Goal: Use online tool/utility: Use online tool/utility

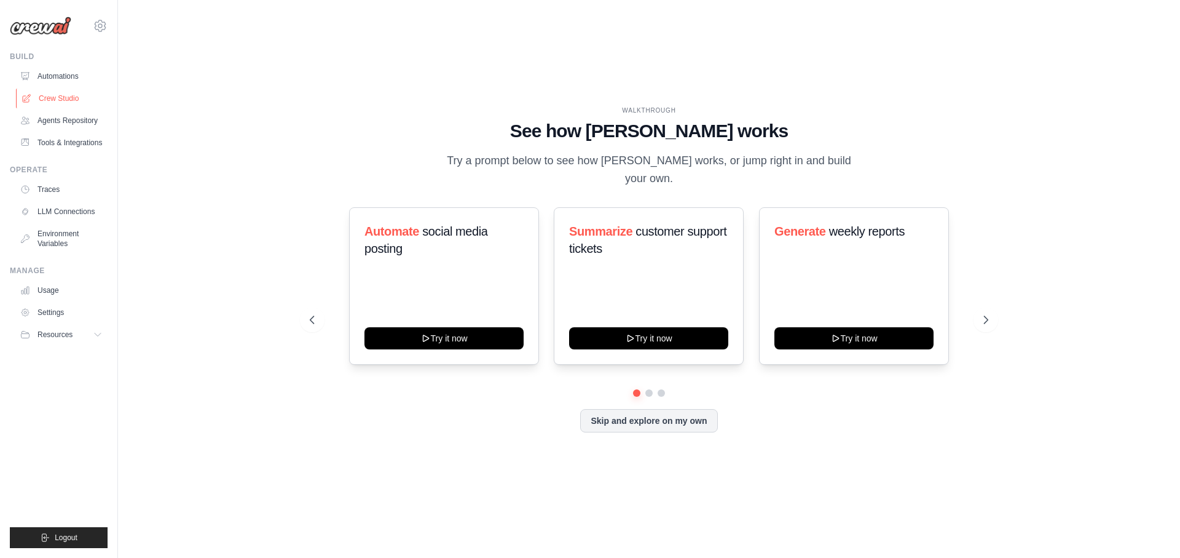
click at [69, 101] on link "Crew Studio" at bounding box center [62, 99] width 93 height 20
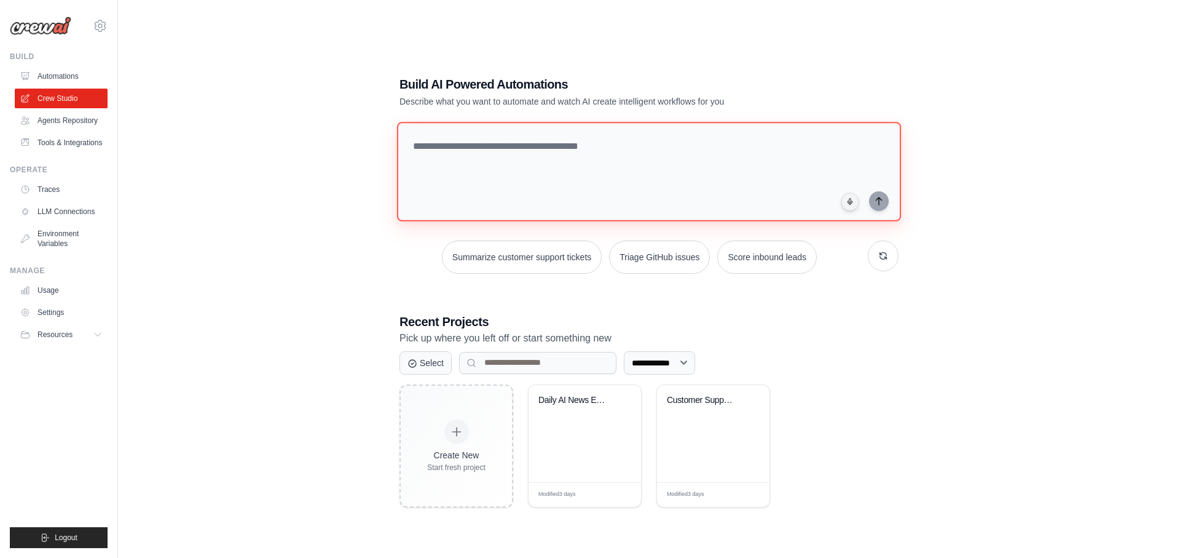
click at [478, 173] on textarea at bounding box center [649, 172] width 504 height 100
click at [566, 437] on div "Daily AI News Email Briefing" at bounding box center [585, 433] width 112 height 97
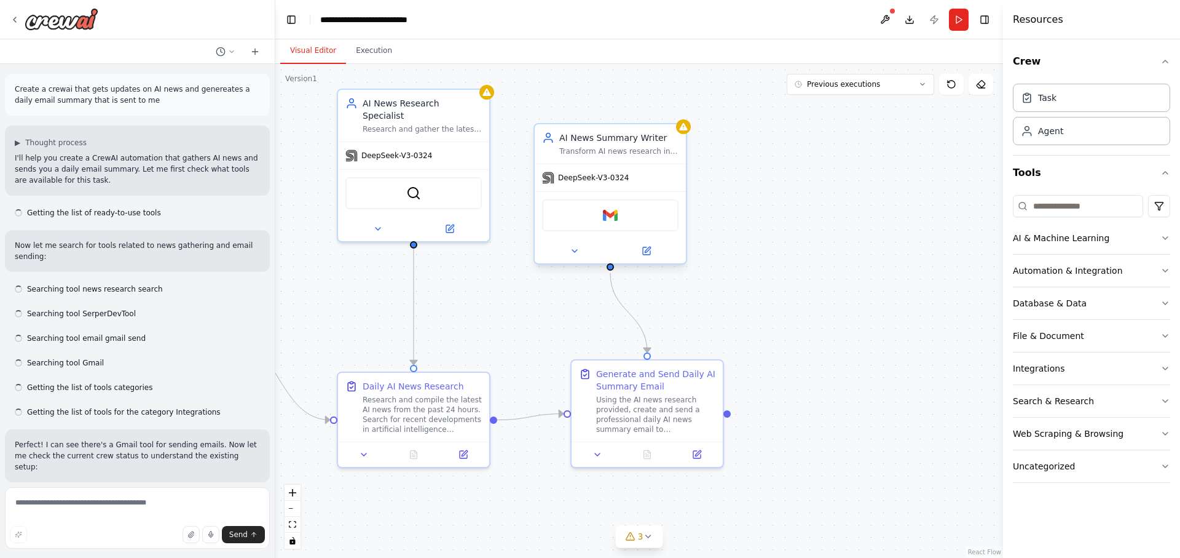
scroll to position [1121, 0]
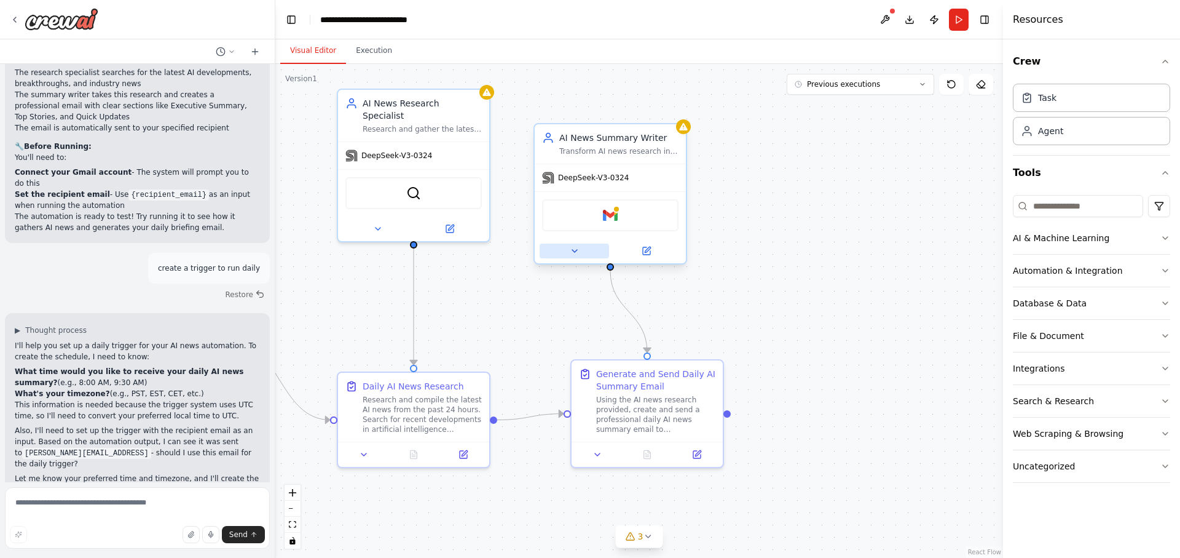
click at [567, 256] on button at bounding box center [574, 250] width 69 height 15
click at [605, 175] on span "DeepSeek-V3-0324" at bounding box center [593, 178] width 71 height 10
click at [561, 250] on button at bounding box center [574, 250] width 69 height 15
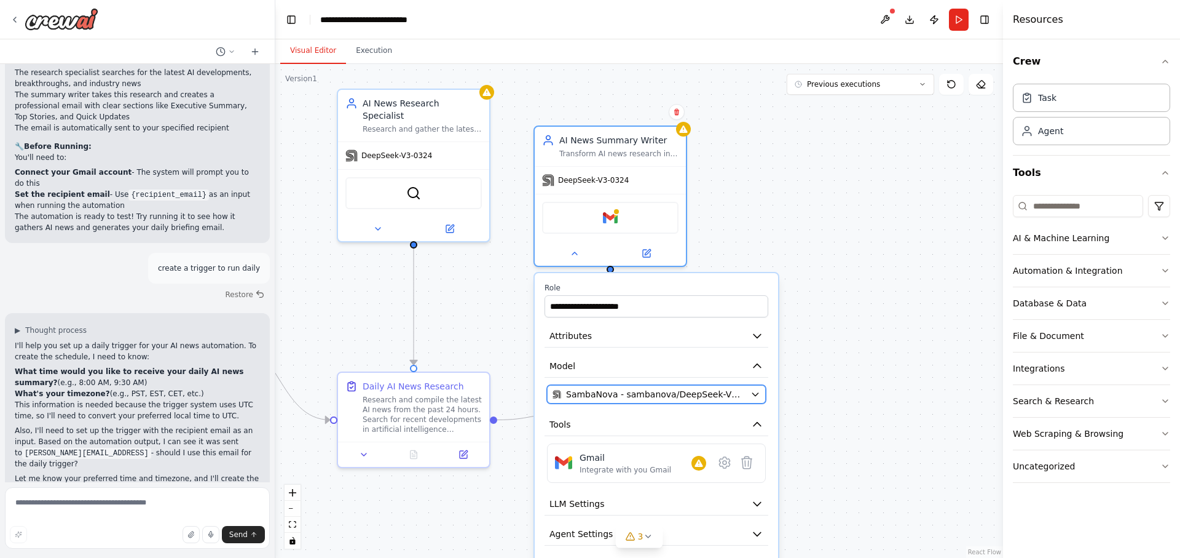
click at [632, 397] on span "SambaNova - sambanova/DeepSeek-V3-0324" at bounding box center [655, 394] width 179 height 12
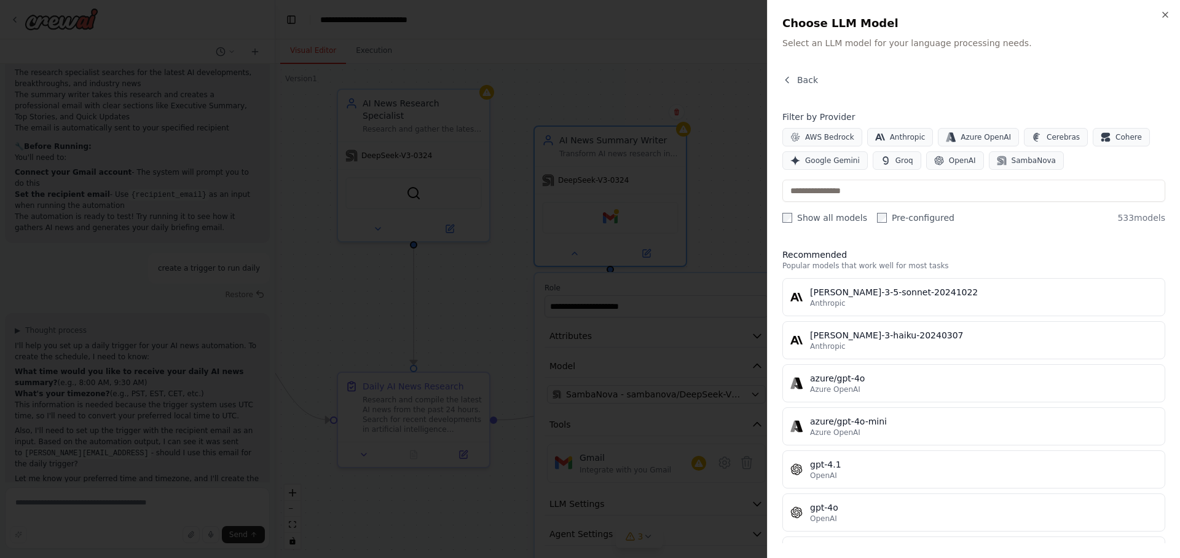
click at [800, 220] on label "Show all models" at bounding box center [824, 217] width 85 height 12
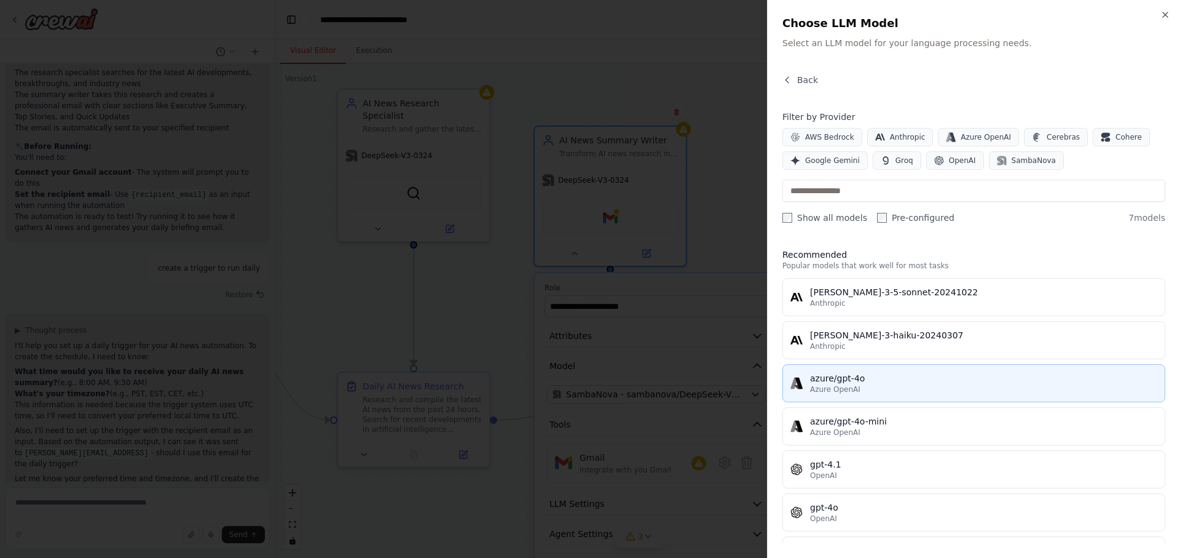
scroll to position [0, 0]
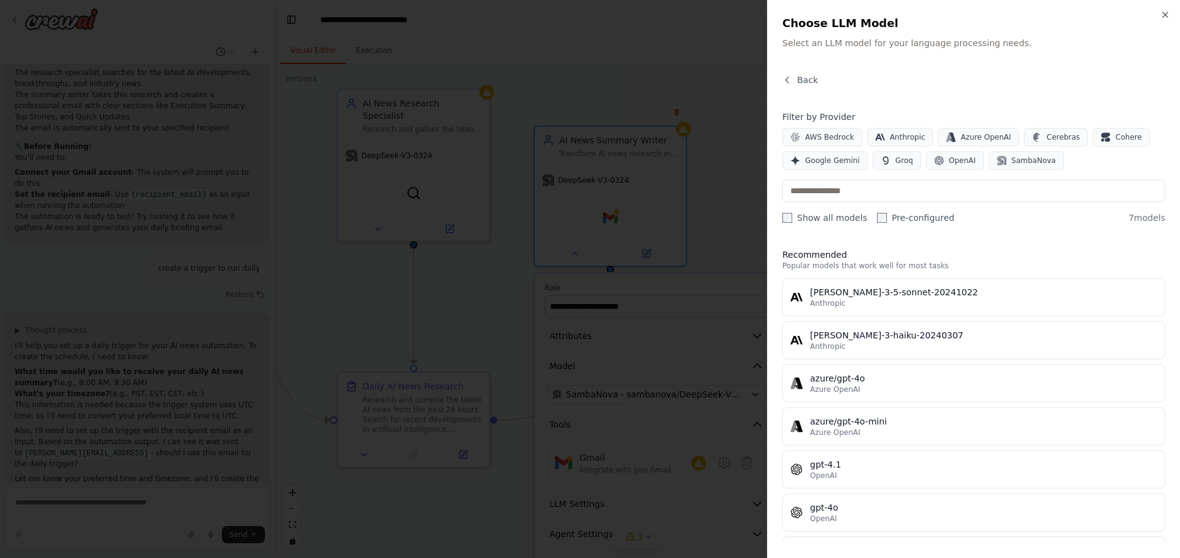
click at [784, 223] on label "Show all models" at bounding box center [824, 217] width 85 height 12
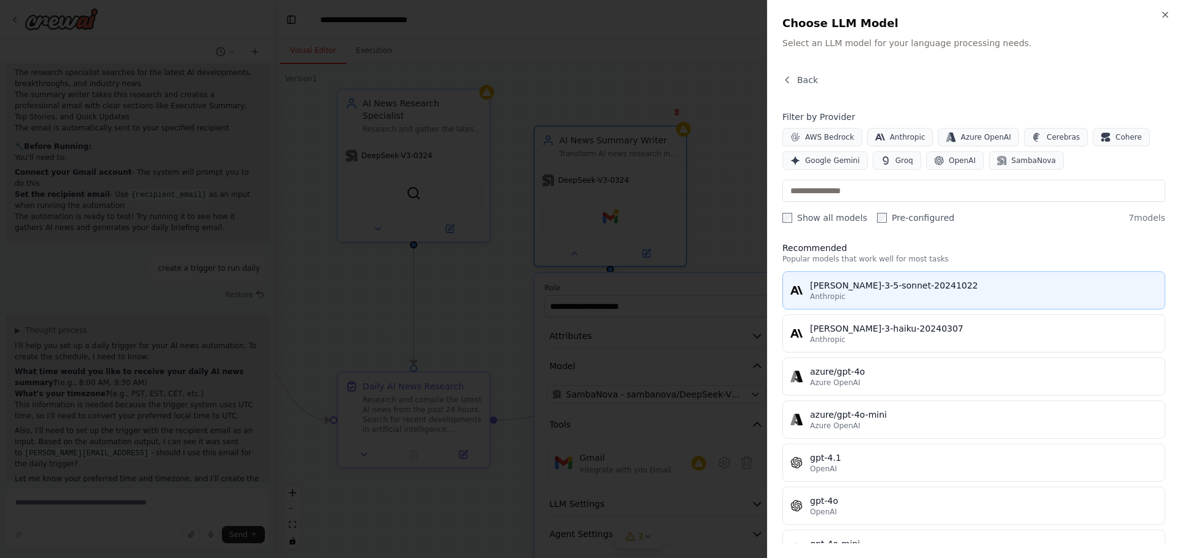
scroll to position [7, 0]
